Goal: Task Accomplishment & Management: Manage account settings

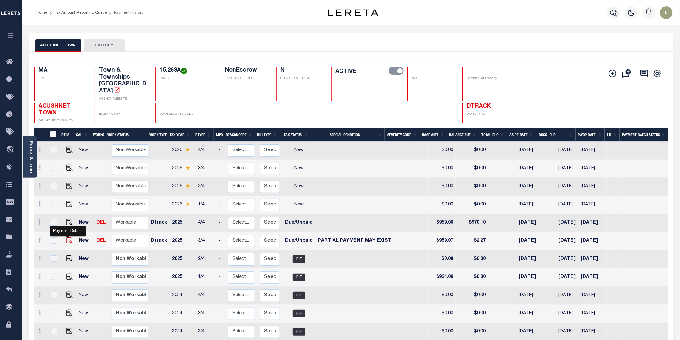
click at [66, 237] on img "" at bounding box center [69, 240] width 6 height 6
checkbox input "true"
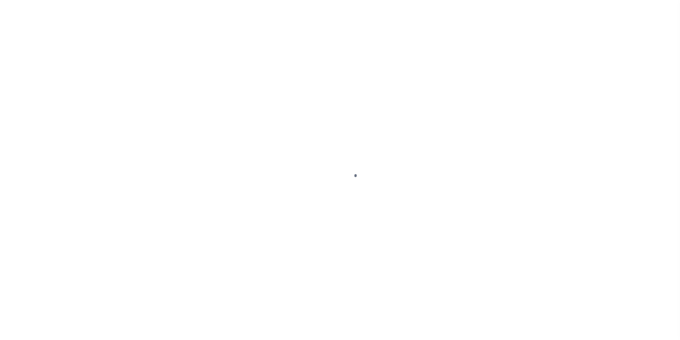
select select "DUE"
select select "15"
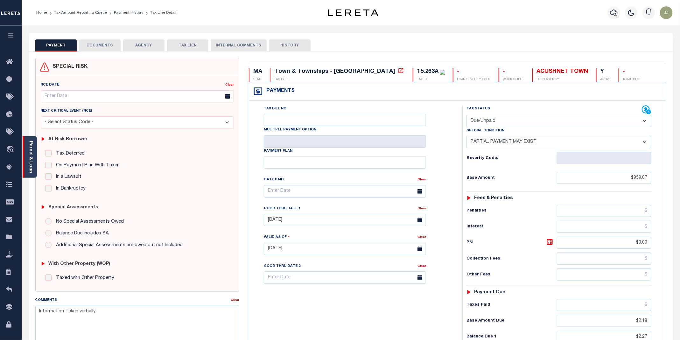
click at [34, 162] on div "Parcel & Loan" at bounding box center [30, 157] width 14 height 42
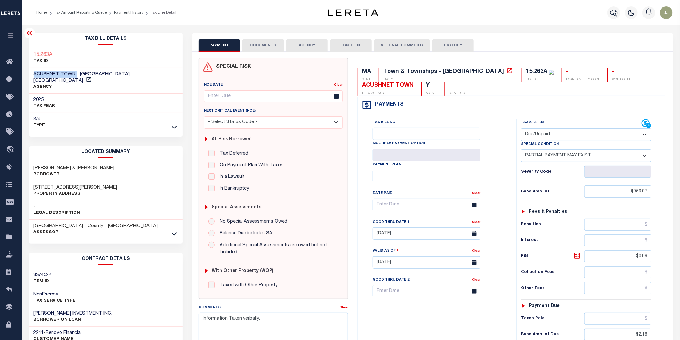
drag, startPoint x: 75, startPoint y: 74, endPoint x: 32, endPoint y: 73, distance: 43.6
click at [32, 73] on div "ACUSHNET TOWN - Town & Townships - MA AGENCY" at bounding box center [106, 81] width 154 height 26
copy span "ACUSHNET TOWN"
click at [177, 231] on div at bounding box center [174, 233] width 7 height 7
click at [173, 231] on icon at bounding box center [173, 234] width 5 height 7
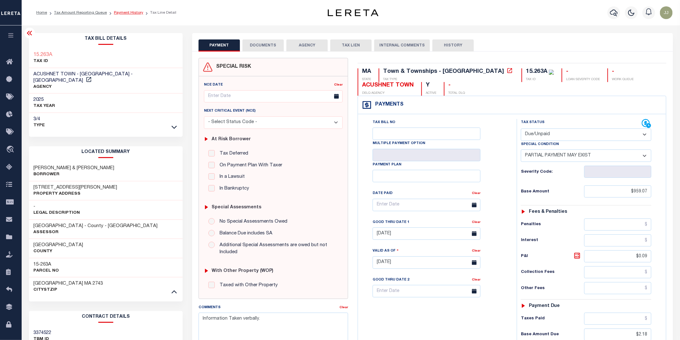
click at [124, 12] on link "Payment History" at bounding box center [128, 13] width 29 height 4
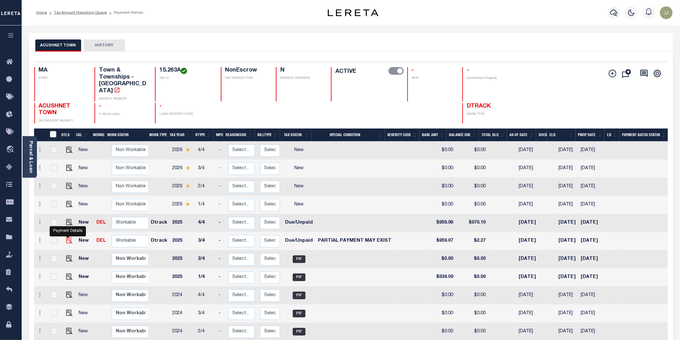
click at [68, 237] on img "" at bounding box center [69, 240] width 6 height 6
checkbox input "true"
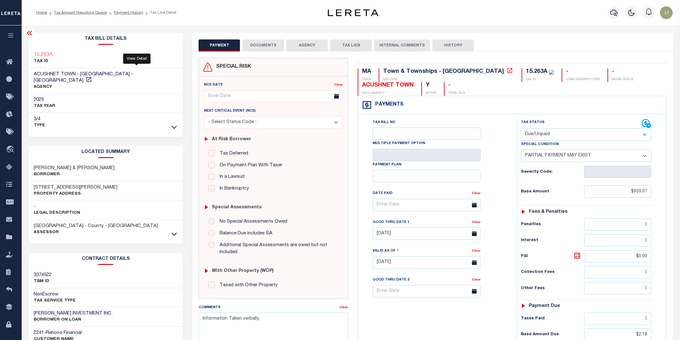
select select "DUE"
select select "15"
click at [175, 231] on icon at bounding box center [173, 234] width 5 height 7
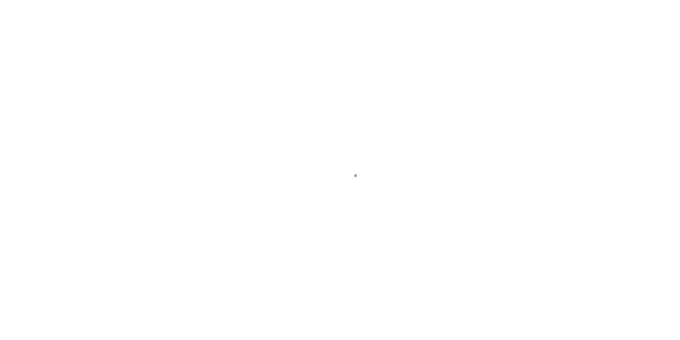
select select "DUE"
select select "15"
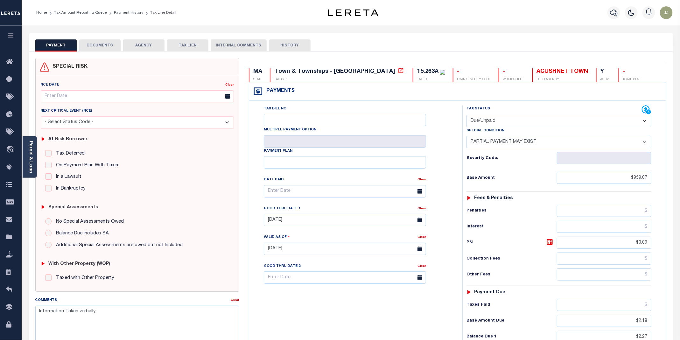
click at [486, 125] on select "- Select Status Code - Open Due/Unpaid Paid Incomplete No Tax Due Internal Refu…" at bounding box center [558, 121] width 185 height 12
select select "PYD"
click at [467, 115] on select "- Select Status Code - Open Due/Unpaid Paid Incomplete No Tax Due Internal Refu…" at bounding box center [558, 121] width 185 height 12
select select "0"
type input "[DATE]"
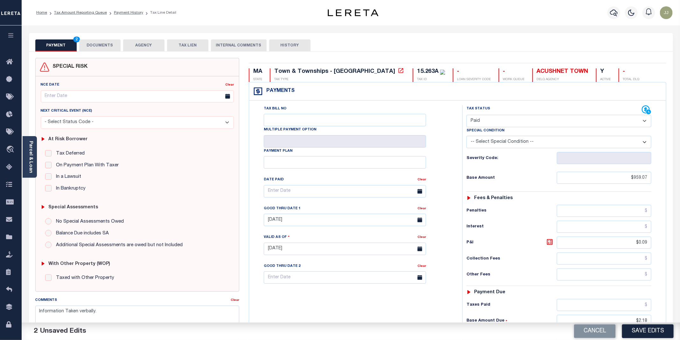
scroll to position [134, 0]
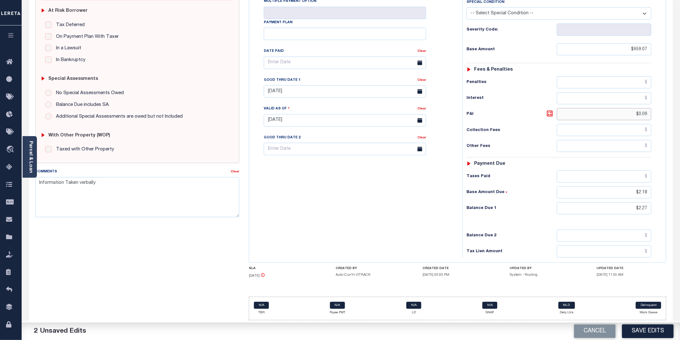
drag, startPoint x: 626, startPoint y: 118, endPoint x: 667, endPoint y: 113, distance: 41.3
click at [667, 113] on div "MA STATE Town & Townships - MA TAX TYPE 15.263A TAX ID - LOAN SEVERITY CODE - W…" at bounding box center [457, 127] width 427 height 396
drag, startPoint x: 622, startPoint y: 196, endPoint x: 657, endPoint y: 188, distance: 35.5
click at [657, 188] on div "Tax Status Status - Select Status Code -" at bounding box center [560, 117] width 197 height 281
drag, startPoint x: 637, startPoint y: 209, endPoint x: 685, endPoint y: 213, distance: 48.2
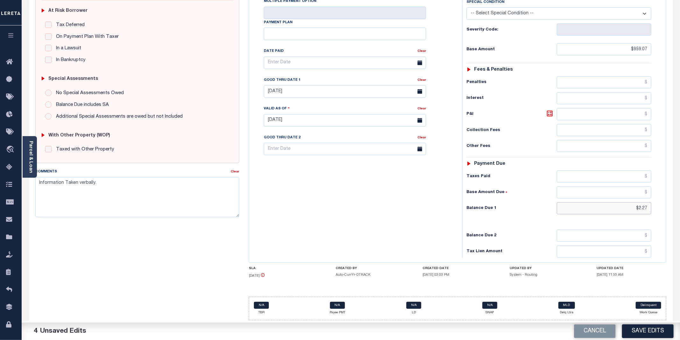
click at [679, 213] on html "Home Tax Amount Reporting Queue Payment History Tax Line Detail Profile" at bounding box center [340, 105] width 680 height 469
type input "$0.00"
click at [641, 330] on button "Save Edits" at bounding box center [648, 331] width 52 height 14
checkbox input "false"
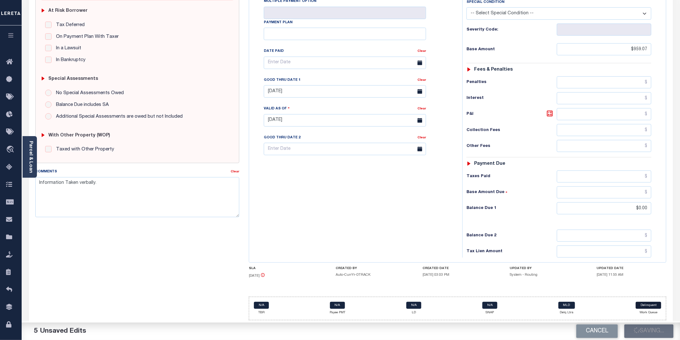
checkbox input "false"
type input "$959.07"
type input "$0"
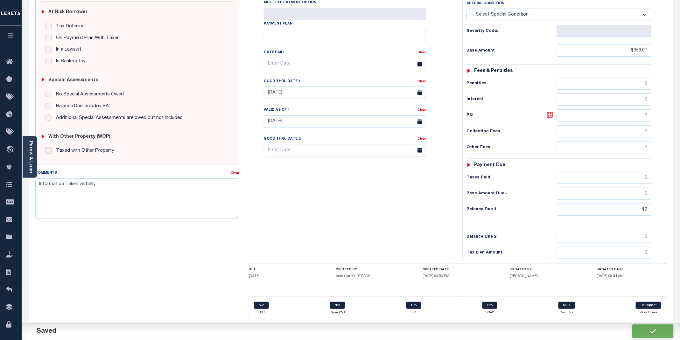
scroll to position [133, 0]
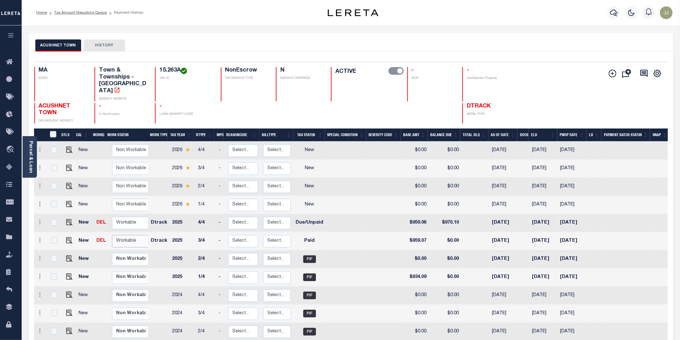
click at [124, 237] on select "Non Workable Workable" at bounding box center [131, 241] width 38 height 12
checkbox input "true"
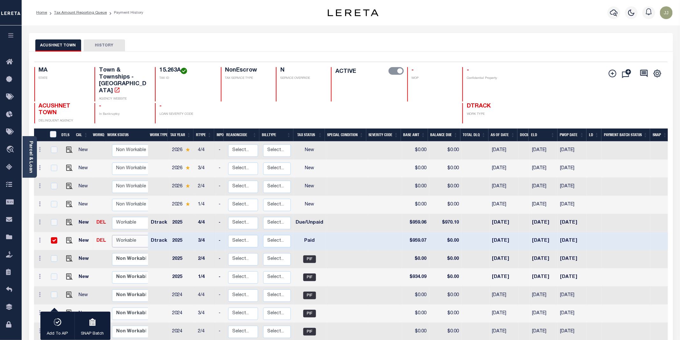
select select "true"
click at [112, 235] on select "Non Workable Workable" at bounding box center [131, 241] width 38 height 12
checkbox input "false"
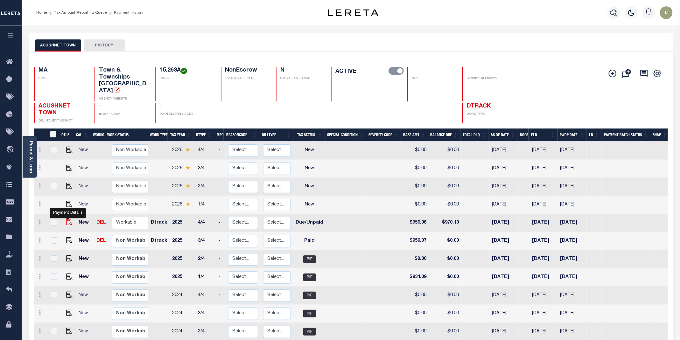
click at [67, 219] on img "" at bounding box center [69, 222] width 6 height 6
checkbox input "true"
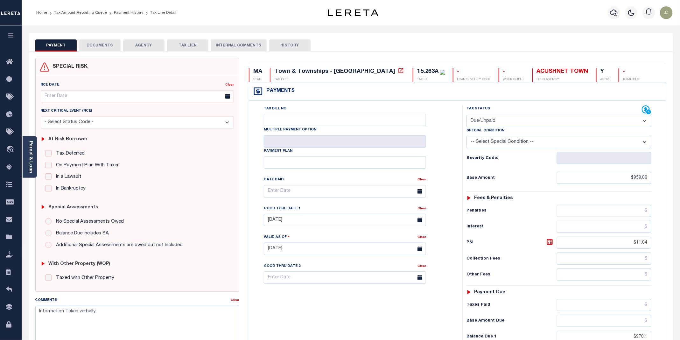
click at [512, 125] on select "- Select Status Code - Open Due/Unpaid Paid Incomplete No Tax Due Internal Refu…" at bounding box center [558, 121] width 185 height 12
select select "PYD"
click at [467, 115] on select "- Select Status Code - Open Due/Unpaid Paid Incomplete No Tax Due Internal Refu…" at bounding box center [558, 121] width 185 height 12
type input "[DATE]"
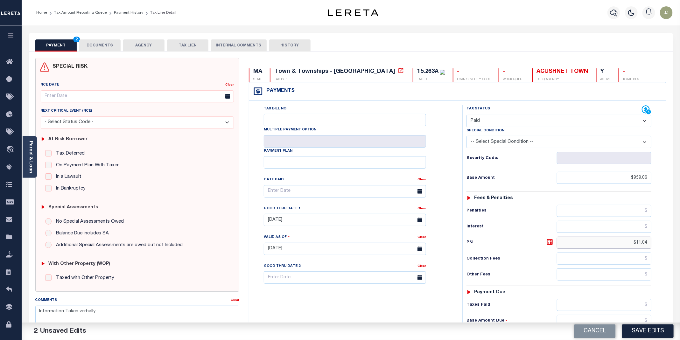
click at [626, 249] on input "$11.04" at bounding box center [604, 243] width 94 height 12
drag, startPoint x: 632, startPoint y: 248, endPoint x: 656, endPoint y: 253, distance: 24.4
click at [656, 253] on div "Tax Status Status - Select Status Code -" at bounding box center [560, 245] width 197 height 281
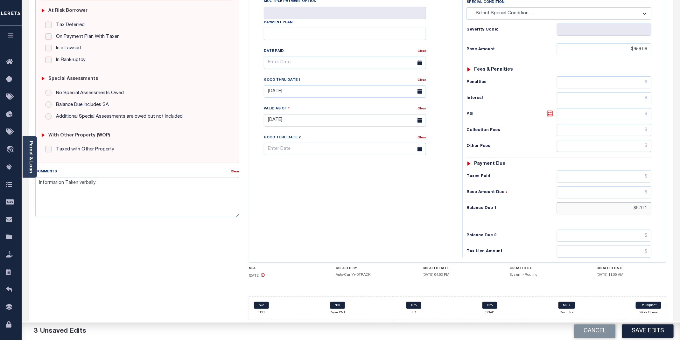
drag, startPoint x: 621, startPoint y: 205, endPoint x: 686, endPoint y: 217, distance: 66.2
click at [679, 217] on html "Home Tax Amount Reporting Queue Payment History Tax Line Detail Profile" at bounding box center [340, 105] width 680 height 469
type input "$0.00"
click at [373, 204] on div "Tax Bill No Multiple Payment Option Payment Plan Clear" at bounding box center [354, 117] width 207 height 281
click at [39, 180] on textarea "Information Taken verbally." at bounding box center [137, 197] width 204 height 40
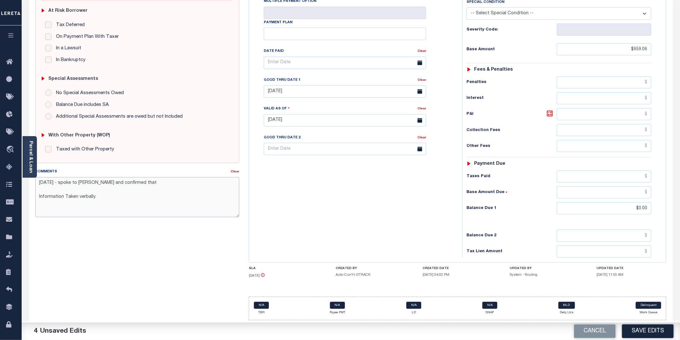
click at [142, 182] on textarea "08/14/2025 - spoke to Karen and confirmed that Information Taken verbally." at bounding box center [137, 197] width 204 height 40
click at [153, 183] on textarea "08/14/2025 - spoke to Karen and confirmed that Information Taken verbally." at bounding box center [137, 197] width 204 height 40
click at [149, 182] on textarea "08/14/2025 - spoke to Karen and confirmed that Information Taken verbally." at bounding box center [137, 197] width 204 height 40
click at [146, 181] on textarea "08/14/2025 - spoke to Karen and confirmed that Information Taken verbally." at bounding box center [137, 197] width 204 height 40
type textarea "08/14/2025 - spoke to Karen and confirmed that taxes are paid current for tax y…"
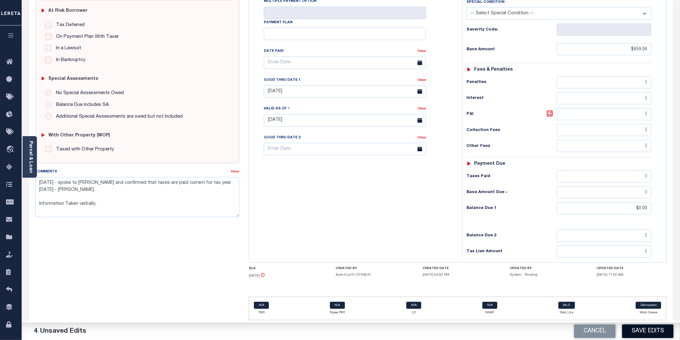
click at [645, 328] on button "Save Edits" at bounding box center [648, 331] width 52 height 14
checkbox input "false"
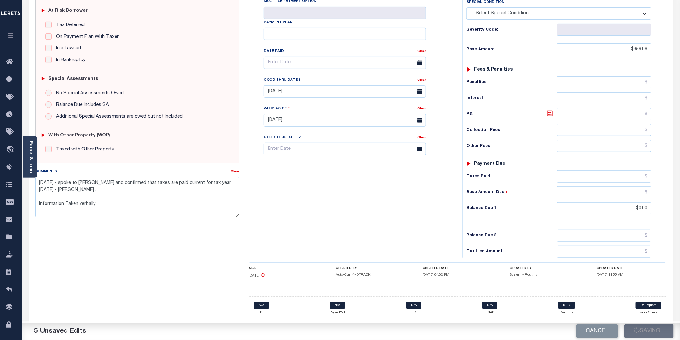
type textarea "08/14/2025 - spoke to Karen and confirmed that taxes are paid current for tax y…"
type input "$959.06"
type input "$0"
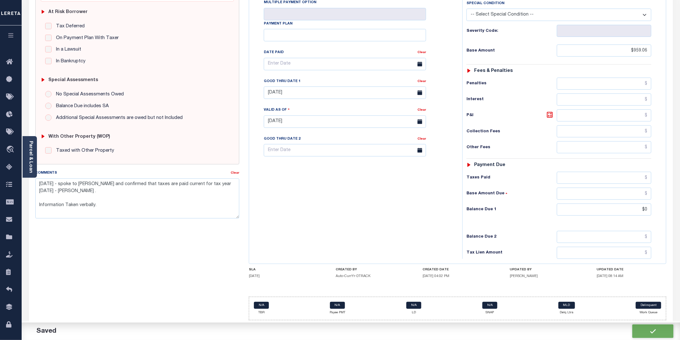
scroll to position [133, 0]
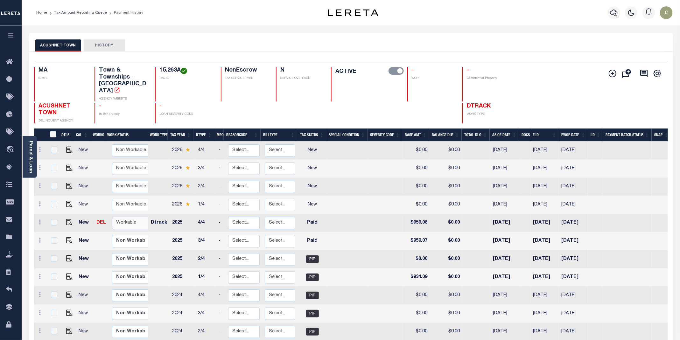
click at [129, 217] on select "Non Workable Workable" at bounding box center [131, 223] width 38 height 12
checkbox input "true"
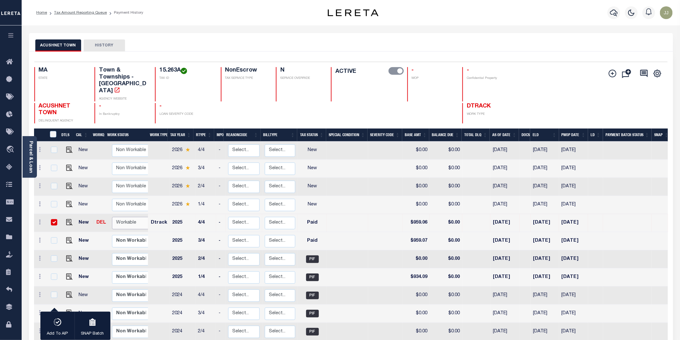
select select "true"
click at [112, 217] on select "Non Workable Workable" at bounding box center [131, 223] width 38 height 12
checkbox input "false"
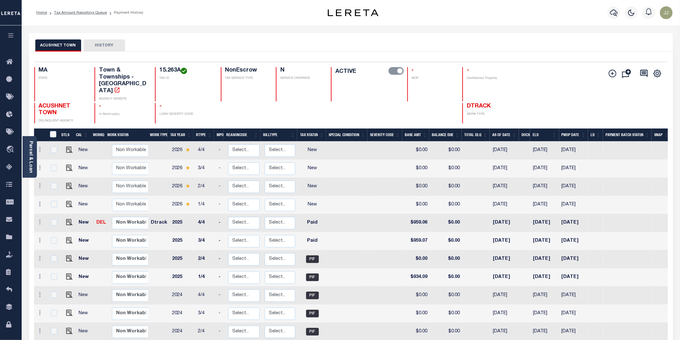
click at [322, 96] on div "MA STATE Town & Townships - MA AGENCY WEBSITE 15.263A TAX ID NonEscrow TAX SERV…" at bounding box center [297, 95] width 527 height 56
click at [12, 171] on icon at bounding box center [11, 168] width 10 height 8
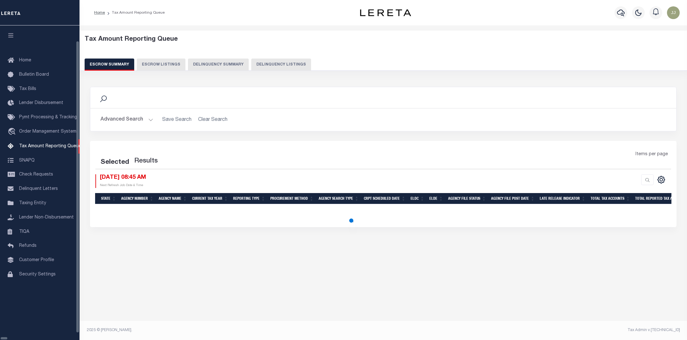
select select "100"
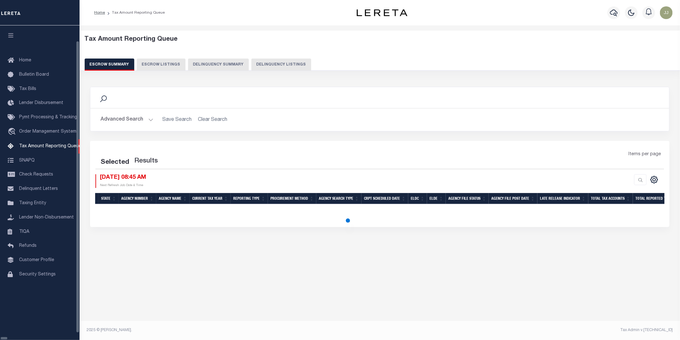
select select "100"
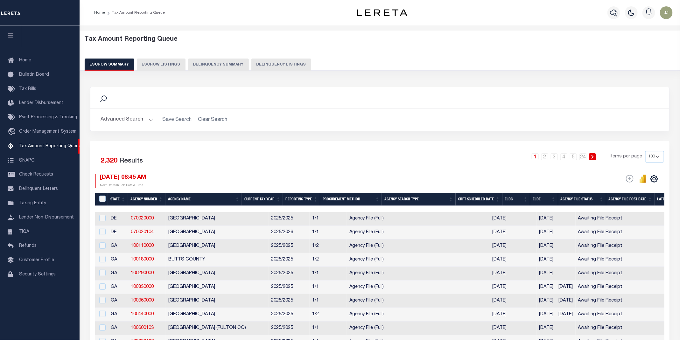
click at [276, 62] on button "Delinquency Listings" at bounding box center [281, 65] width 60 height 12
select select "100"
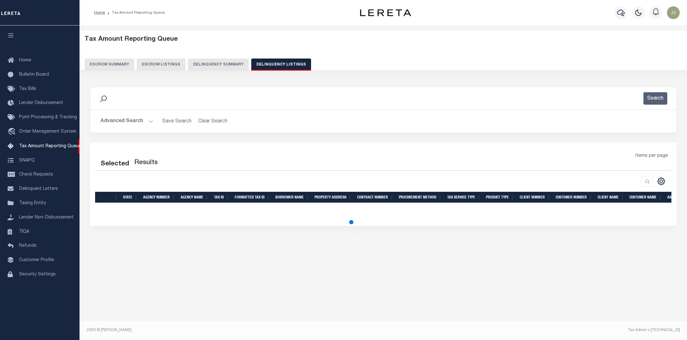
select select "100"
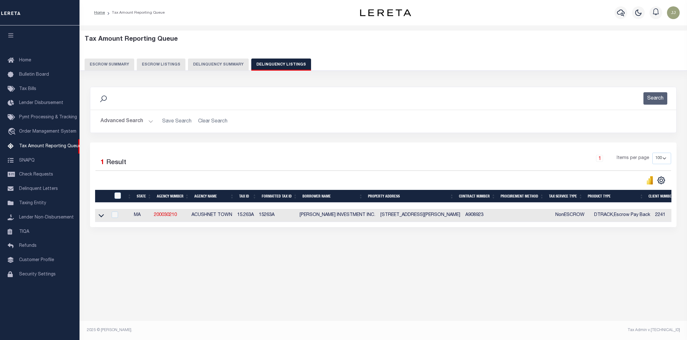
click at [143, 123] on button "Advanced Search" at bounding box center [127, 121] width 53 height 12
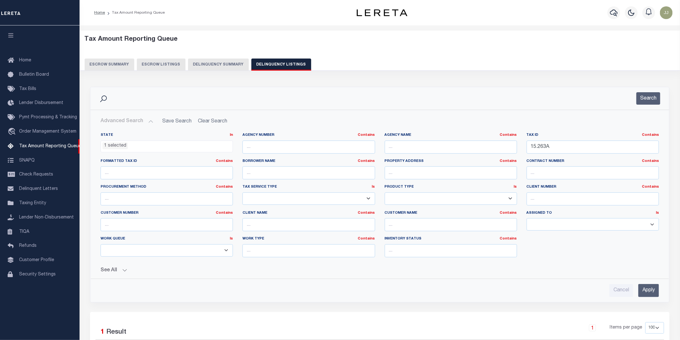
click at [112, 147] on li "1 selected" at bounding box center [114, 146] width 25 height 7
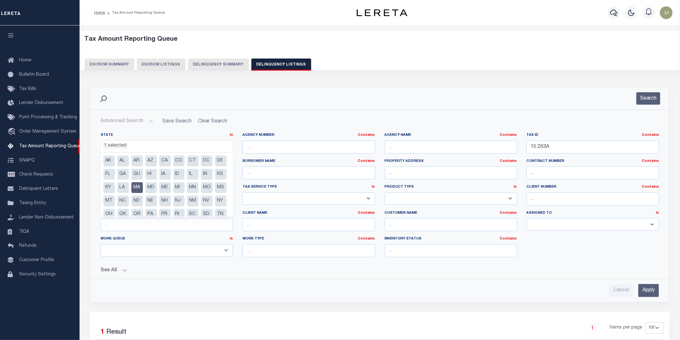
click at [143, 187] on li "MA" at bounding box center [136, 187] width 11 height 11
select select
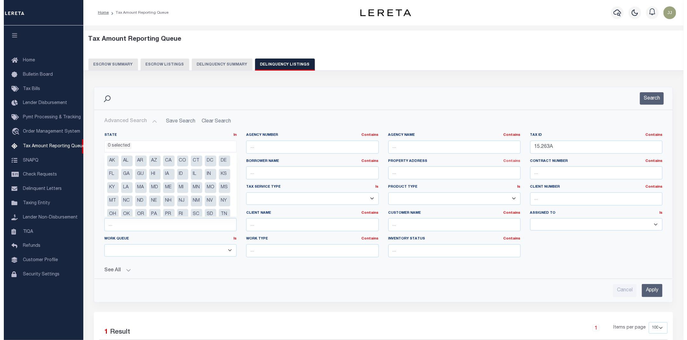
scroll to position [111, 0]
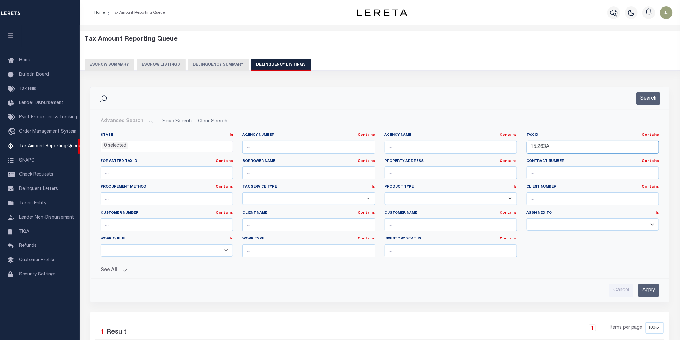
drag, startPoint x: 556, startPoint y: 144, endPoint x: 490, endPoint y: 149, distance: 66.0
click at [490, 149] on div "State In In AK AL AR AZ CA CO CT DC DE FL GA GU HI IA ID IL IN KS KY LA MA MD M…" at bounding box center [380, 198] width 568 height 130
paste input "0-02039-000"
type input "[PHONE_NUMBER]"
click at [654, 98] on button "Search" at bounding box center [648, 98] width 24 height 12
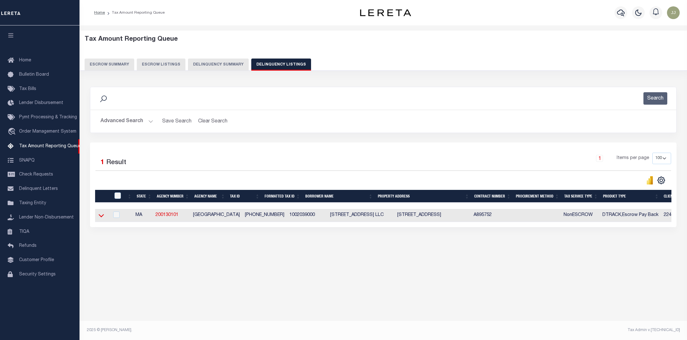
click at [102, 219] on icon at bounding box center [101, 215] width 5 height 7
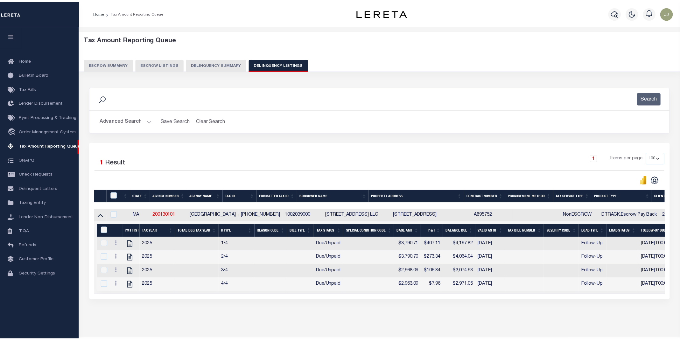
scroll to position [25, 0]
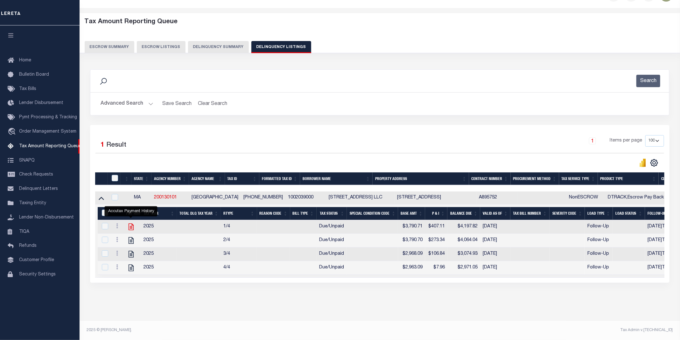
click at [130, 223] on icon "" at bounding box center [131, 227] width 8 height 8
checkbox input "true"
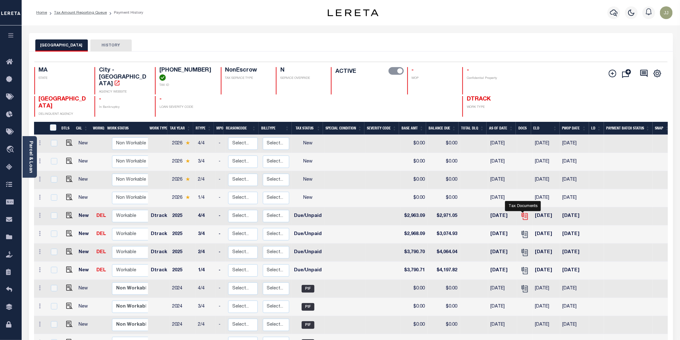
click at [521, 212] on icon "" at bounding box center [523, 214] width 5 height 5
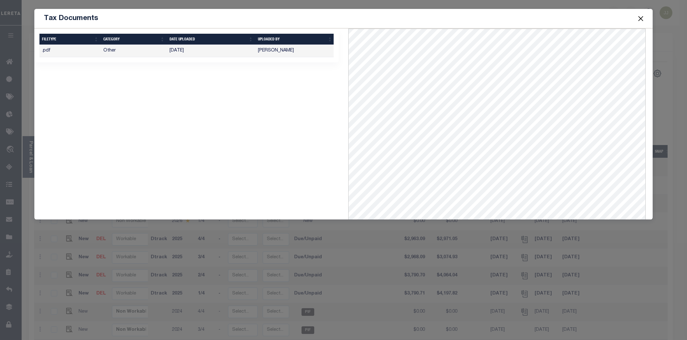
click at [643, 21] on button "Close" at bounding box center [641, 18] width 8 height 8
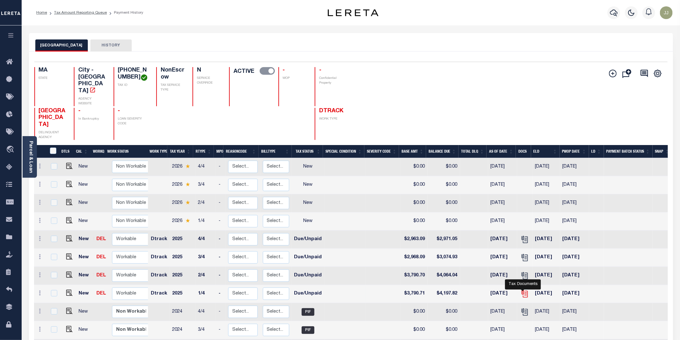
click at [523, 290] on icon "" at bounding box center [524, 294] width 8 height 8
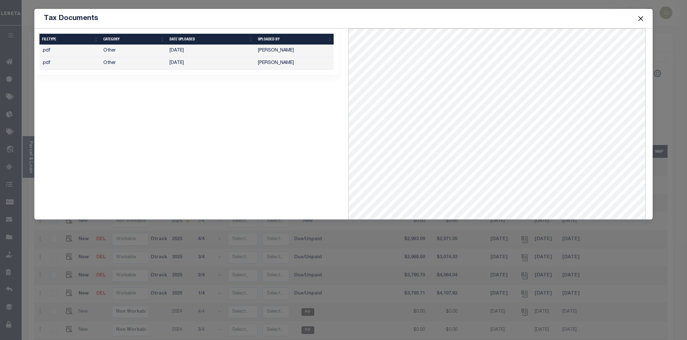
click at [183, 62] on td "10/18/2024" at bounding box center [211, 63] width 88 height 12
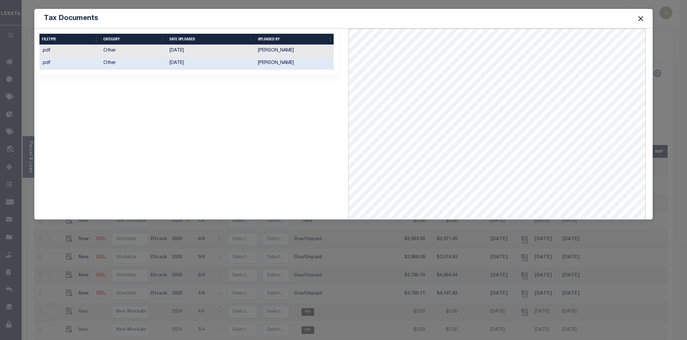
click at [641, 16] on button "Close" at bounding box center [641, 18] width 8 height 8
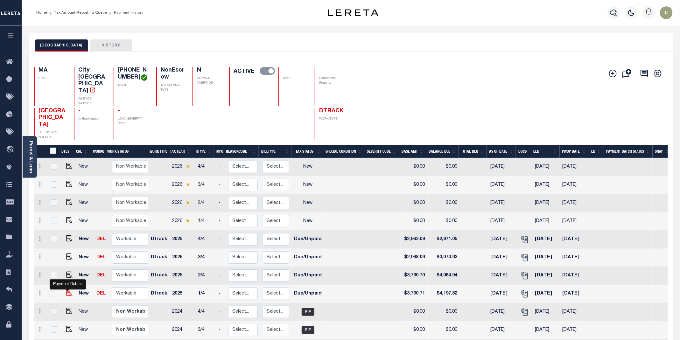
click at [69, 290] on img "" at bounding box center [69, 293] width 6 height 6
checkbox input "true"
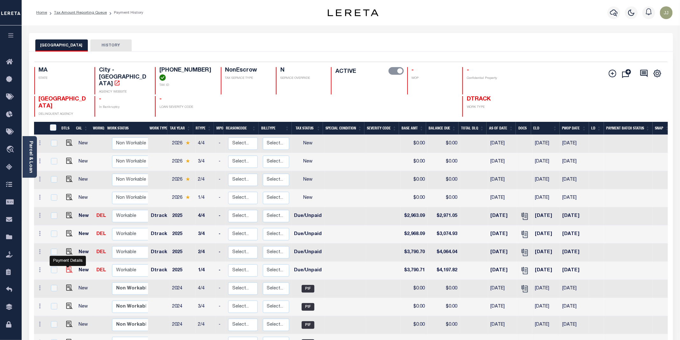
click at [69, 267] on img "" at bounding box center [69, 270] width 6 height 6
checkbox input "true"
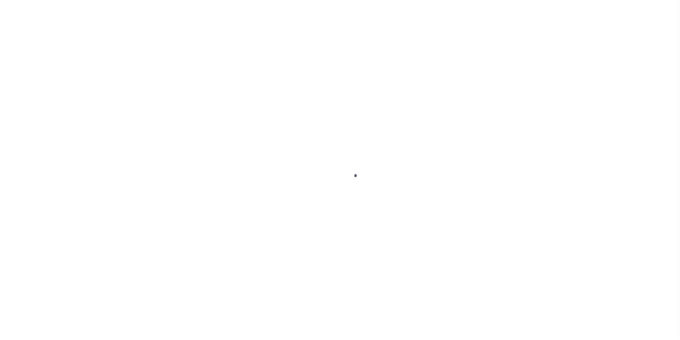
select select "DUE"
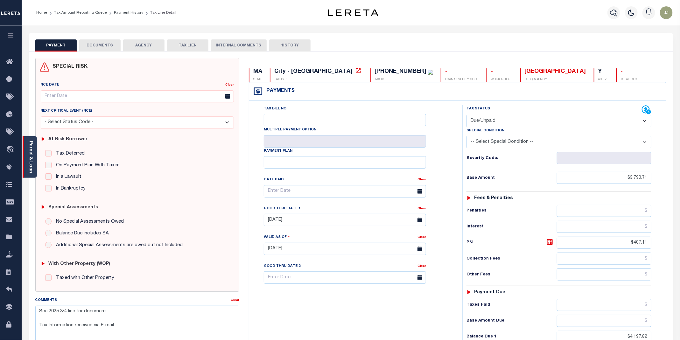
click at [31, 170] on link "Parcel & Loan" at bounding box center [30, 157] width 4 height 32
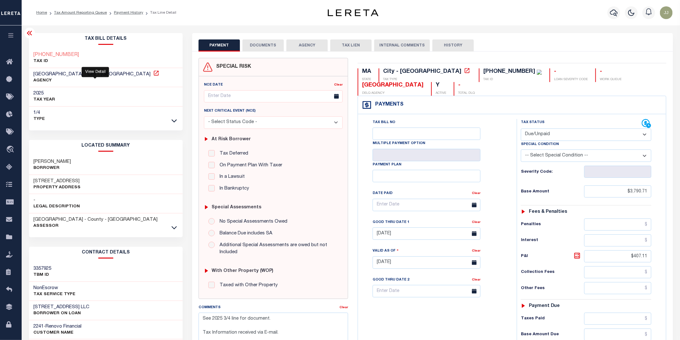
click at [153, 74] on icon at bounding box center [156, 73] width 6 height 6
click at [174, 228] on icon at bounding box center [173, 227] width 5 height 7
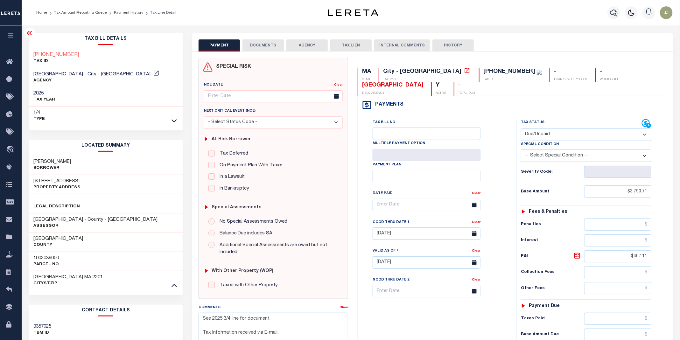
scroll to position [95, 0]
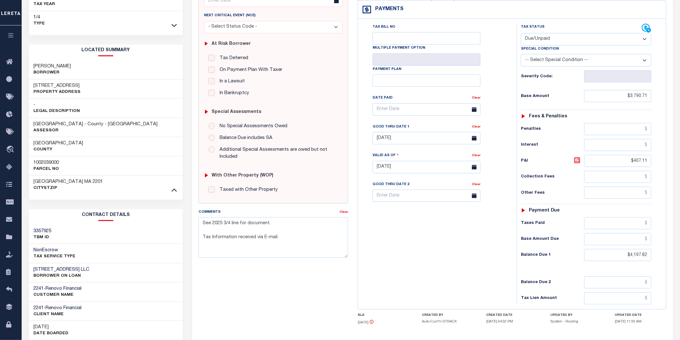
click at [52, 165] on h3 "1002039000" at bounding box center [46, 163] width 25 height 6
copy h3 "1002039000"
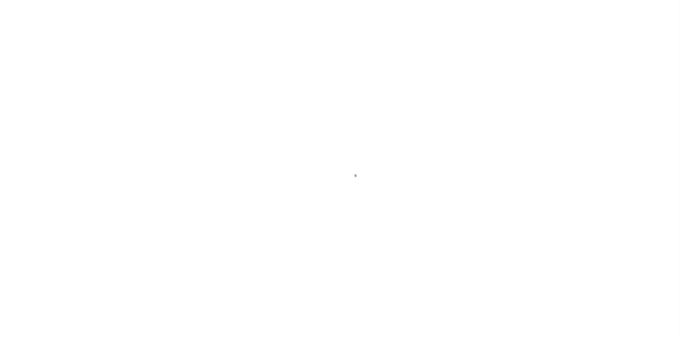
select select "DUE"
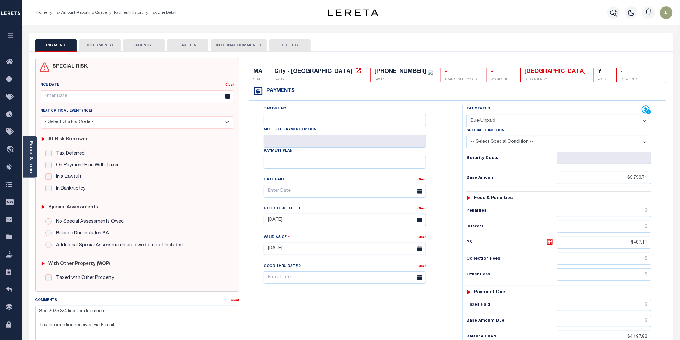
click at [101, 49] on button "DOCUMENTS" at bounding box center [99, 45] width 41 height 12
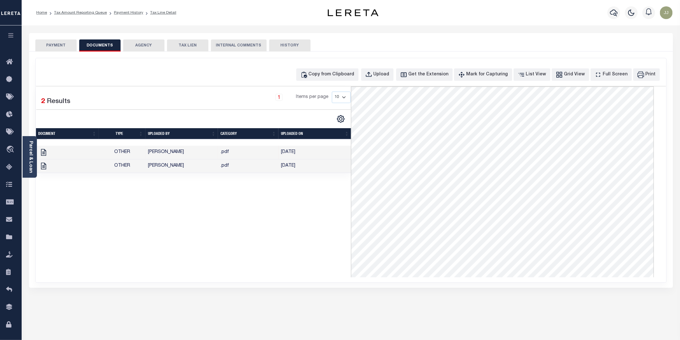
click at [160, 155] on td "Shobha Rani" at bounding box center [181, 153] width 73 height 14
click at [128, 152] on span "Other" at bounding box center [122, 152] width 16 height 4
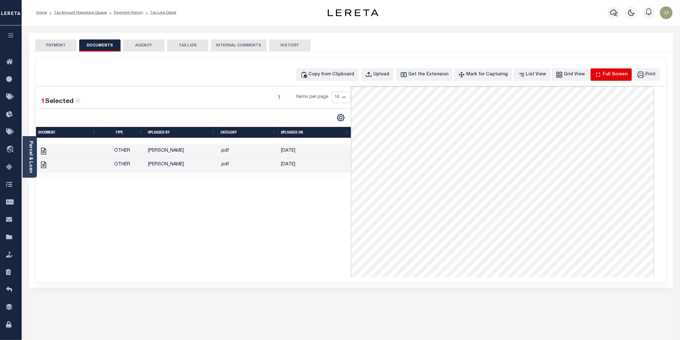
click at [614, 72] on div "Full Screen" at bounding box center [615, 74] width 25 height 7
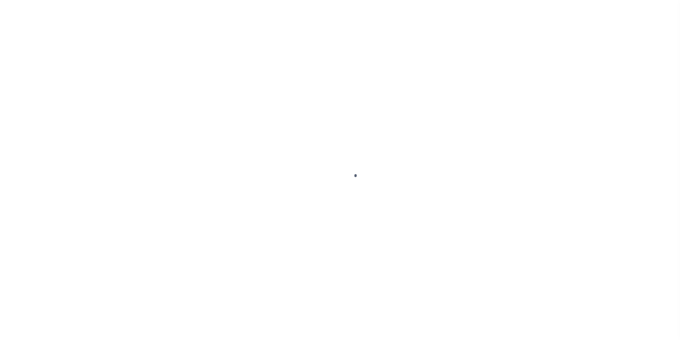
select select "DUE"
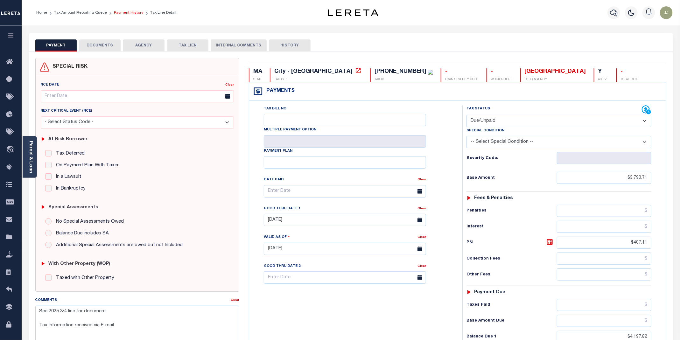
click at [123, 11] on link "Payment History" at bounding box center [128, 13] width 29 height 4
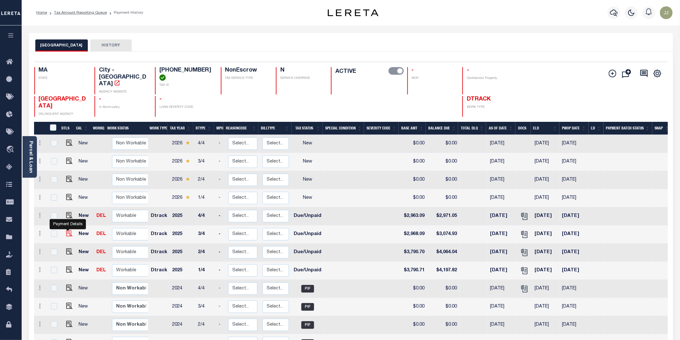
click at [66, 230] on img "" at bounding box center [69, 233] width 6 height 6
checkbox input "true"
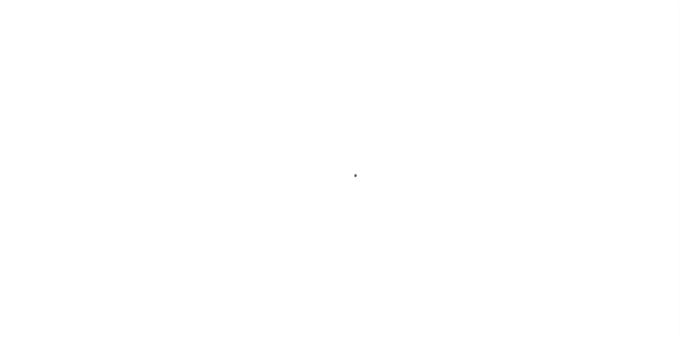
select select "DUE"
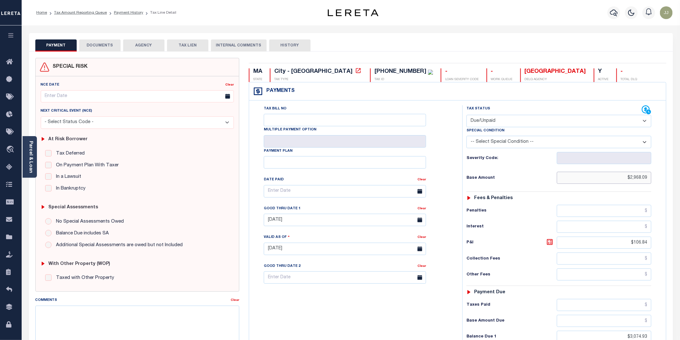
click at [641, 180] on input "$2,968.09" at bounding box center [604, 178] width 94 height 12
type input "$2,963.09"
type input "[DATE]"
click at [385, 319] on div "Tax Bill No Multiple Payment Option Payment Plan Clear" at bounding box center [354, 245] width 207 height 281
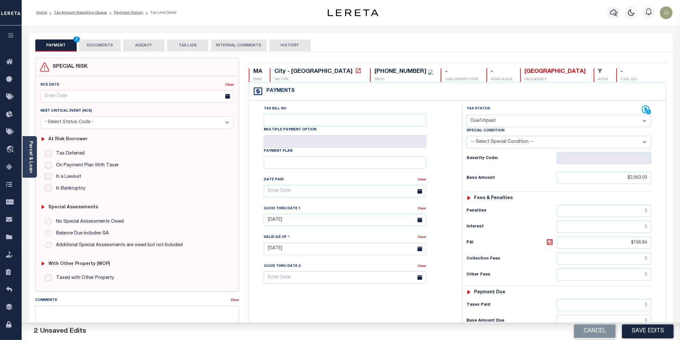
scroll to position [134, 0]
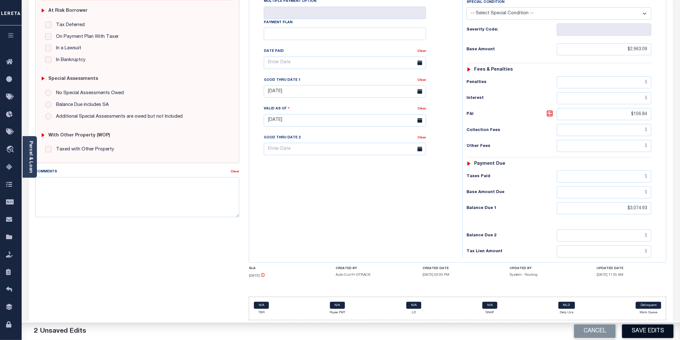
click at [642, 333] on button "Save Edits" at bounding box center [648, 331] width 52 height 14
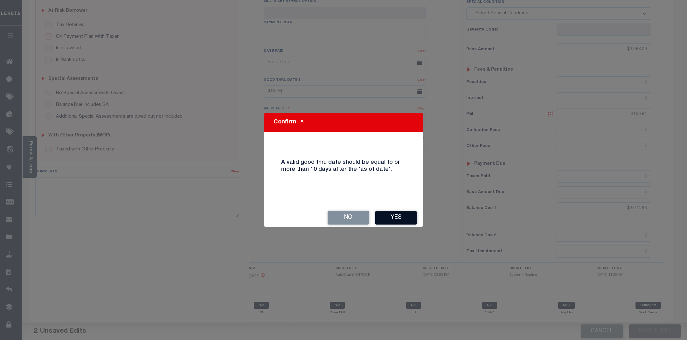
click at [399, 217] on button "Yes" at bounding box center [395, 218] width 41 height 14
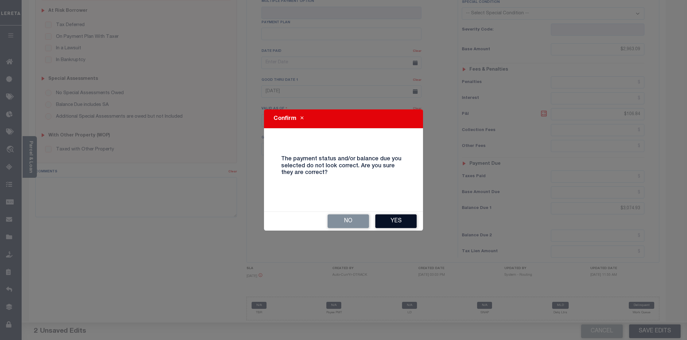
click at [396, 223] on button "Yes" at bounding box center [395, 221] width 41 height 14
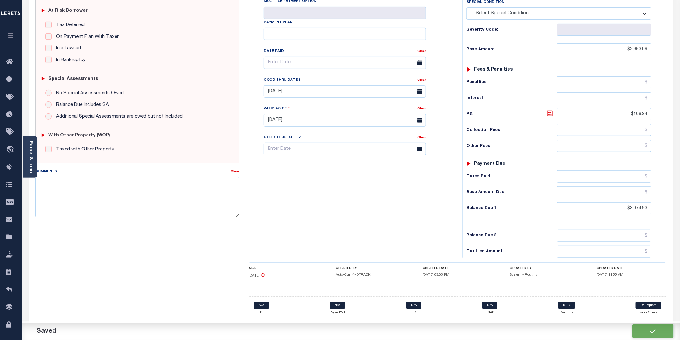
checkbox input "false"
type input "$2,963.09"
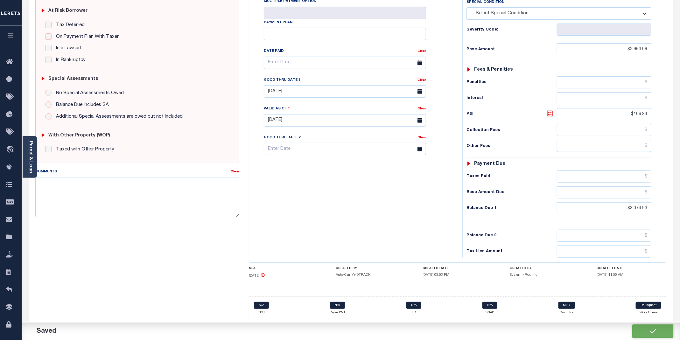
type input "$3,074.93"
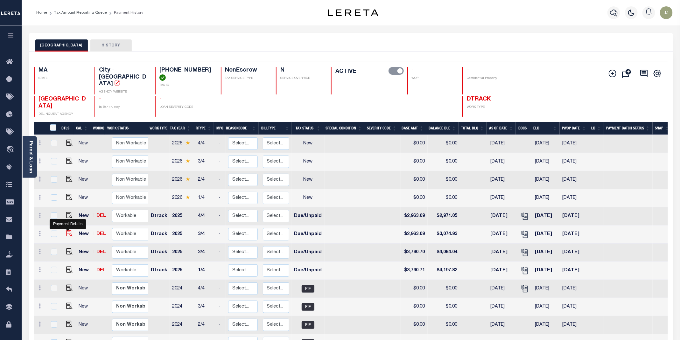
click at [68, 230] on img "" at bounding box center [69, 233] width 6 height 6
checkbox input "true"
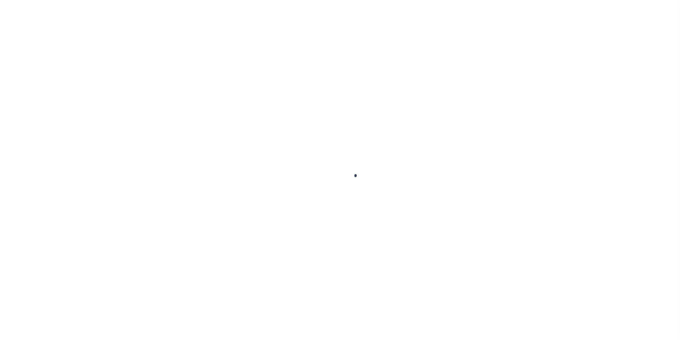
checkbox input "false"
type input "[DATE]"
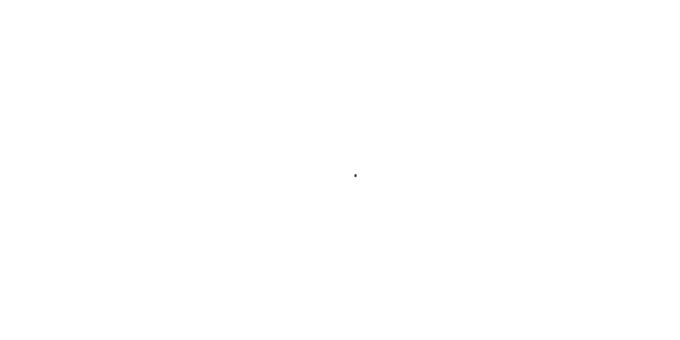
type input "[DATE]"
select select "DUE"
type input "$2,963.09"
type input "$3,074.93"
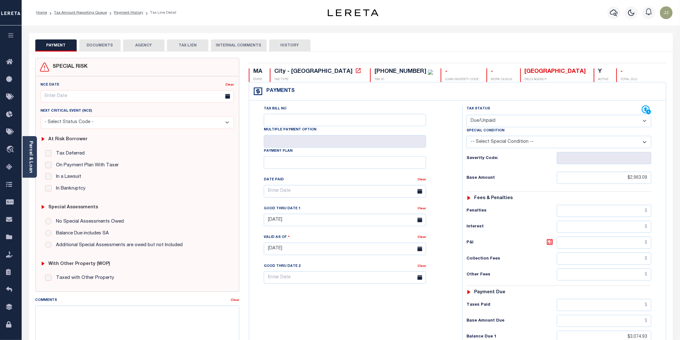
click at [101, 45] on button "DOCUMENTS" at bounding box center [99, 45] width 41 height 12
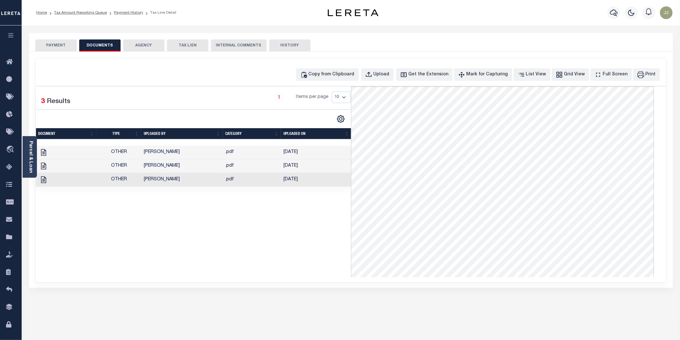
click at [171, 173] on td "[PERSON_NAME]" at bounding box center [181, 166] width 81 height 14
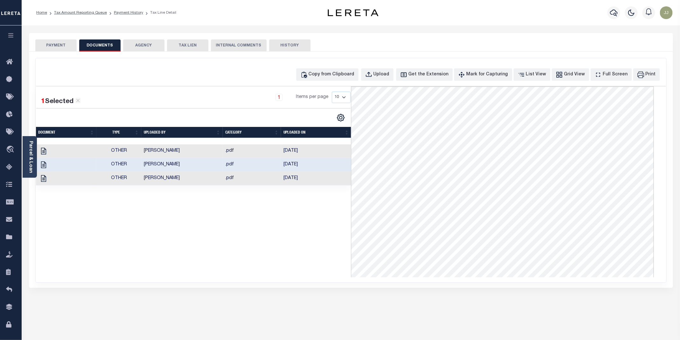
click at [153, 180] on td "[PERSON_NAME]" at bounding box center [181, 179] width 81 height 14
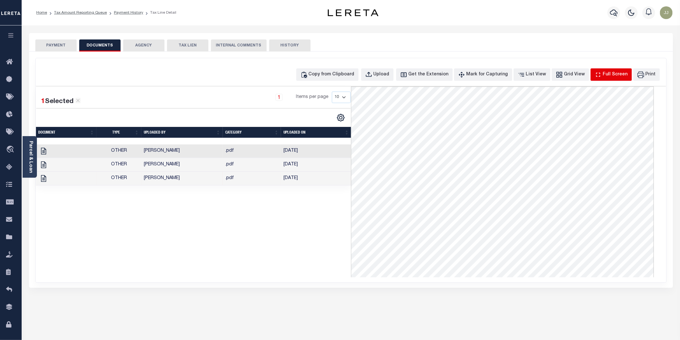
click at [609, 75] on div "Full Screen" at bounding box center [615, 74] width 25 height 7
